Goal: Information Seeking & Learning: Check status

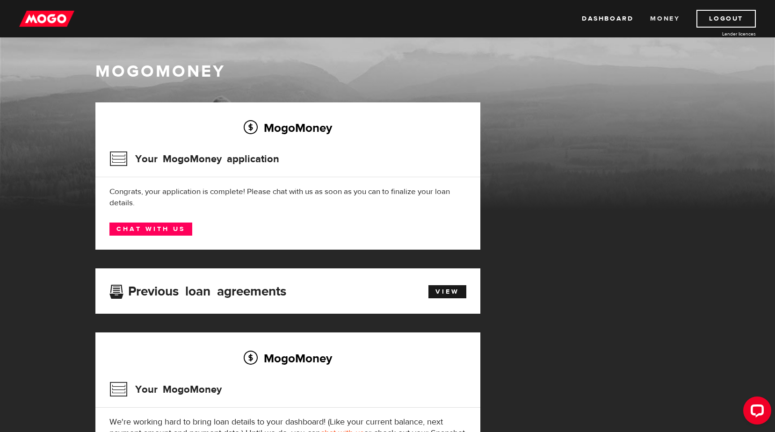
click at [665, 19] on link "Money" at bounding box center [664, 19] width 29 height 18
click at [618, 22] on link "Dashboard" at bounding box center [607, 19] width 51 height 18
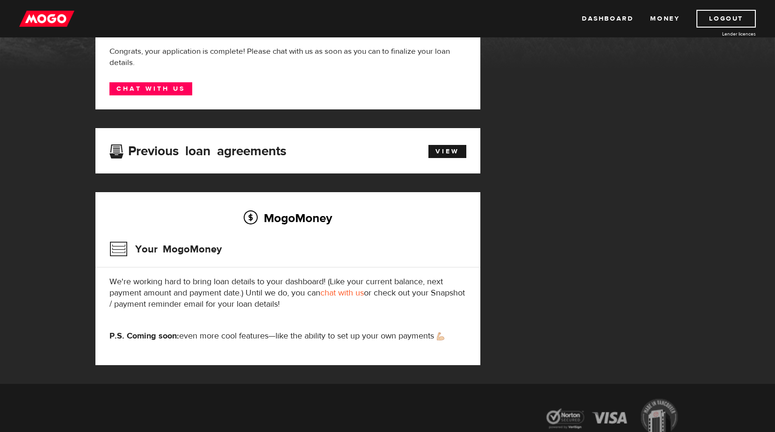
scroll to position [94, 0]
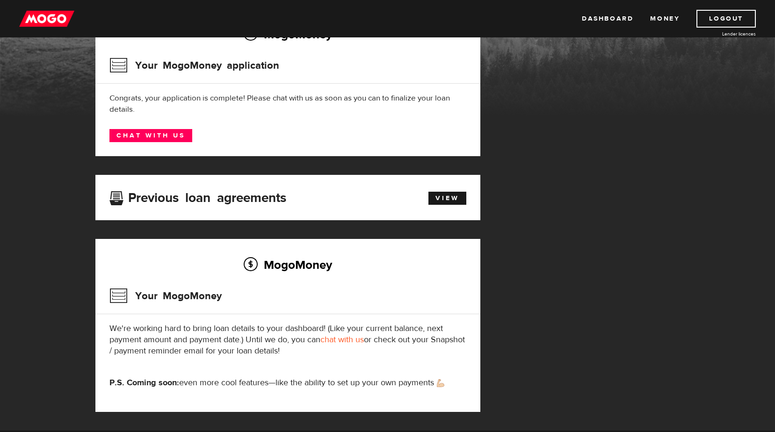
drag, startPoint x: 246, startPoint y: 200, endPoint x: 261, endPoint y: 197, distance: 15.7
click at [246, 200] on h3 "Previous loan agreements" at bounding box center [197, 196] width 177 height 12
click at [463, 202] on link "View" at bounding box center [447, 198] width 38 height 13
